Goal: Transaction & Acquisition: Subscribe to service/newsletter

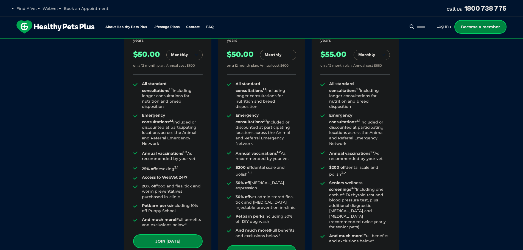
scroll to position [439, 0]
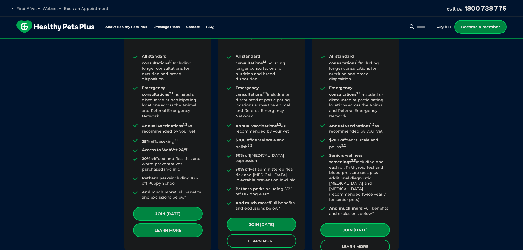
click at [161, 224] on link "Learn More" at bounding box center [167, 231] width 69 height 14
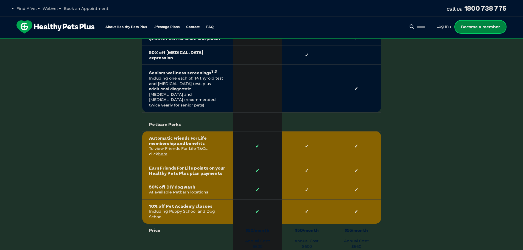
scroll to position [1154, 0]
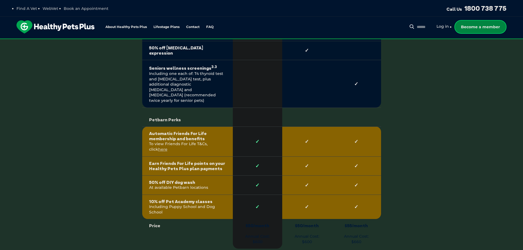
click at [203, 176] on td "50% off DIY dog wash At available Petbarn locations" at bounding box center [187, 185] width 91 height 19
drag, startPoint x: 205, startPoint y: 166, endPoint x: 140, endPoint y: 166, distance: 64.5
click at [143, 176] on td "50% off DIY dog wash At available Petbarn locations" at bounding box center [187, 185] width 91 height 19
click at [109, 161] on div "Compare all dog membership plans Healthy Pets Plus Benefits* Core Benefits at G…" at bounding box center [262, 28] width 310 height 789
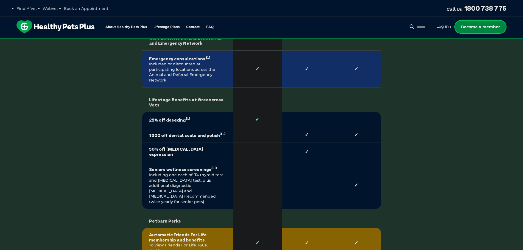
scroll to position [1044, 0]
